Goal: Information Seeking & Learning: Compare options

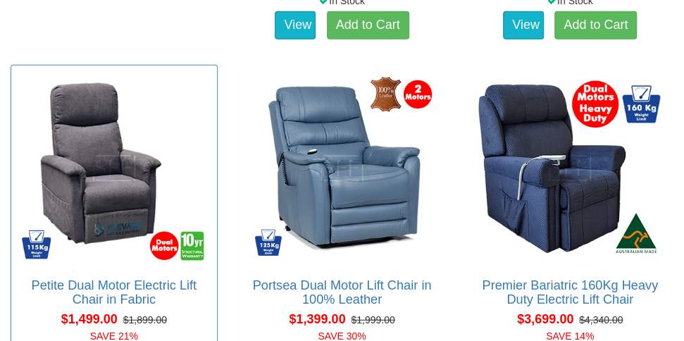
scroll to position [1362, 0]
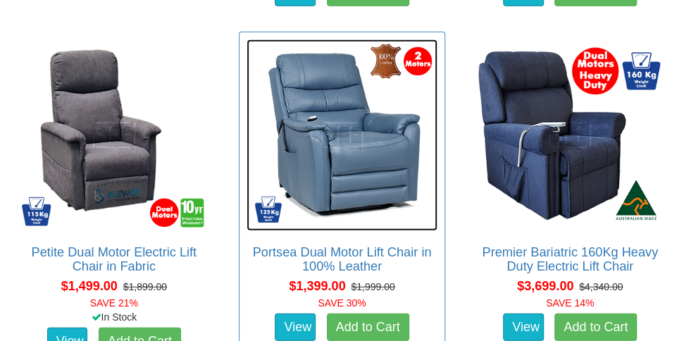
click at [438, 95] on img at bounding box center [342, 135] width 192 height 192
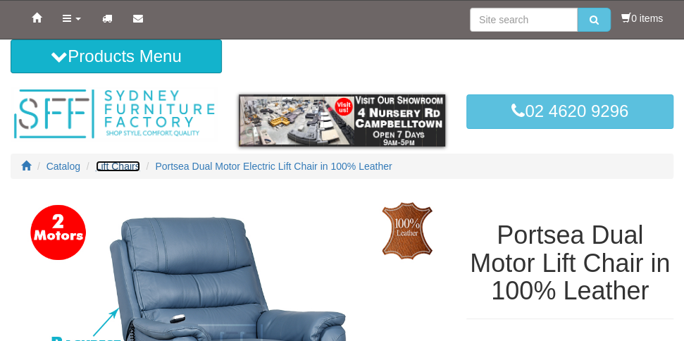
click at [118, 165] on span "Lift Chairs" at bounding box center [118, 166] width 44 height 11
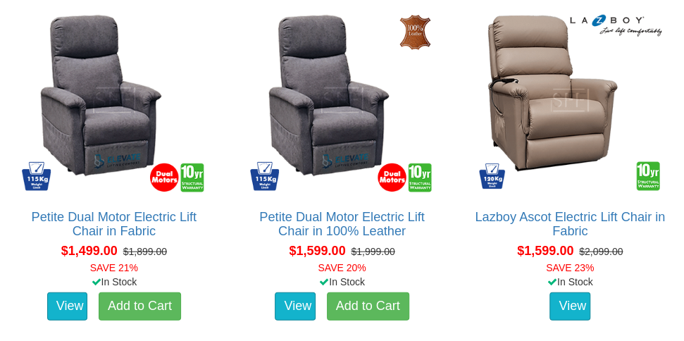
scroll to position [1249, 0]
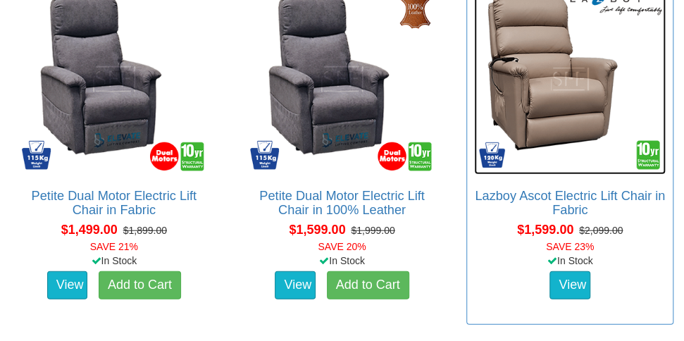
click at [537, 88] on img at bounding box center [570, 80] width 192 height 192
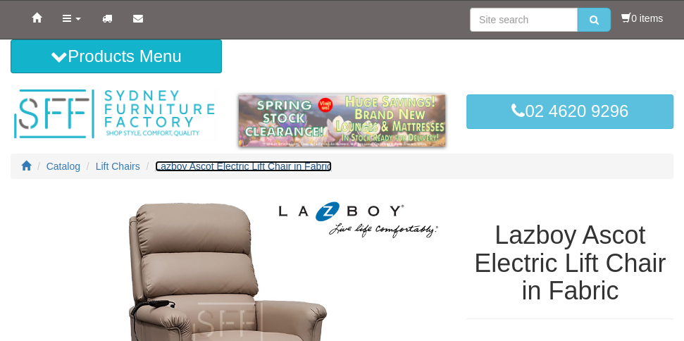
click at [256, 163] on span "Lazboy Ascot Electric Lift Chair in Fabric" at bounding box center [243, 166] width 177 height 11
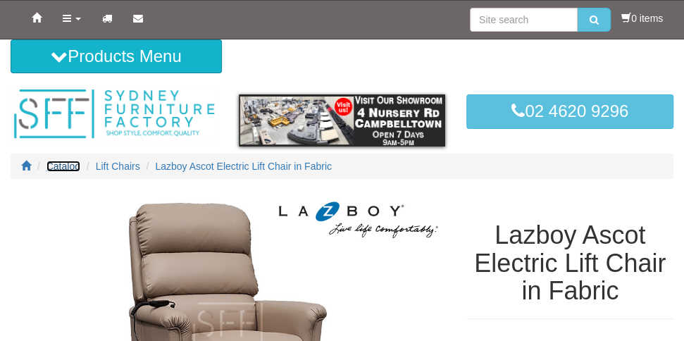
click at [61, 163] on span "Catalog" at bounding box center [63, 166] width 34 height 11
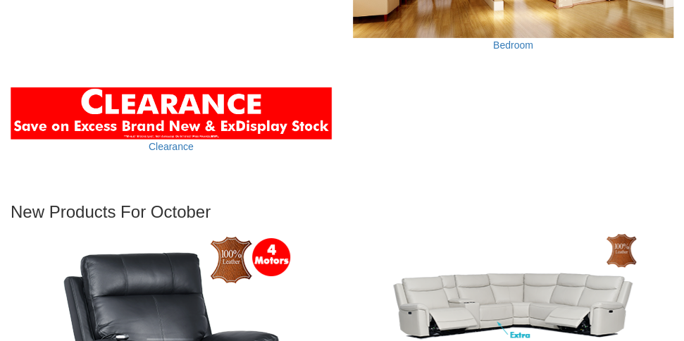
scroll to position [1816, 0]
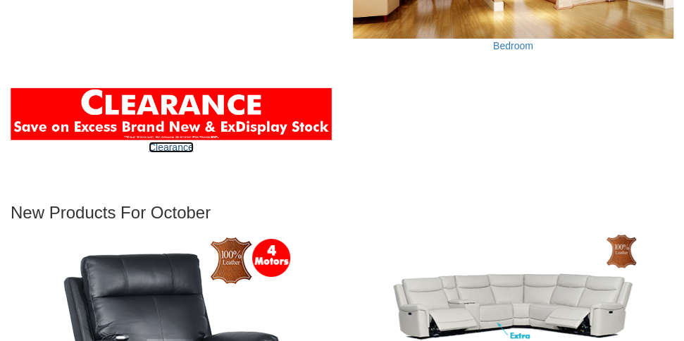
click at [166, 146] on link "Clearance" at bounding box center [171, 147] width 45 height 11
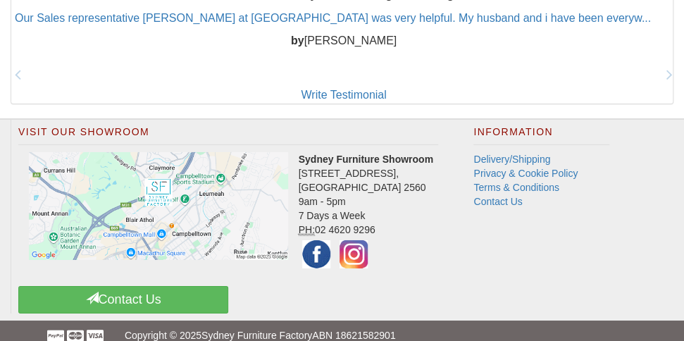
scroll to position [1783, 0]
